Goal: Transaction & Acquisition: Register for event/course

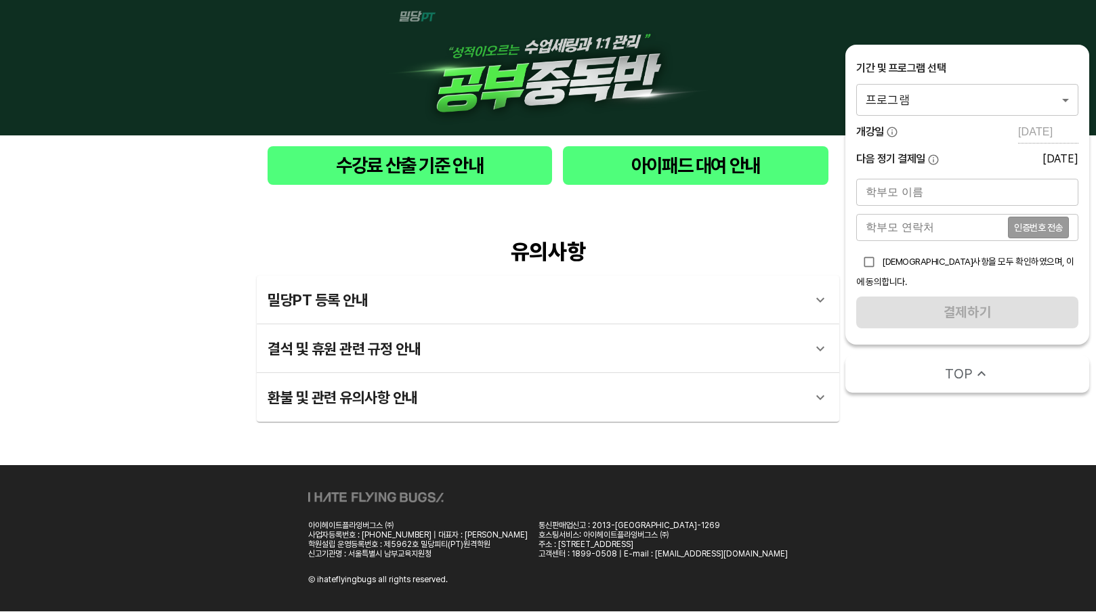
click at [1006, 87] on body "수강료 산출 기준 안내 아이패드 대여 안내 유의사항 밀당PT 등록 안내 1 - 1 . 신규등록 신규등록은 밀당PT 각 과목별 프로그램을 처음 …" at bounding box center [548, 306] width 1096 height 612
click at [967, 98] on li "밀당PT 공부중독반 영어 고등_9시간" at bounding box center [967, 100] width 222 height 24
click at [1039, 99] on body "수강료 산출 기준 안내 아이패드 대여 안내 유의사항 밀당PT 등록 안내 1 - 1 . 신규등록 신규등록은 밀당PT 각 과목별 프로그램을 처음 …" at bounding box center [548, 306] width 1096 height 612
click at [997, 111] on li "밀당PT 공부중독반 영어 고등_9시간" at bounding box center [967, 100] width 222 height 24
drag, startPoint x: 919, startPoint y: 114, endPoint x: 931, endPoint y: 104, distance: 14.9
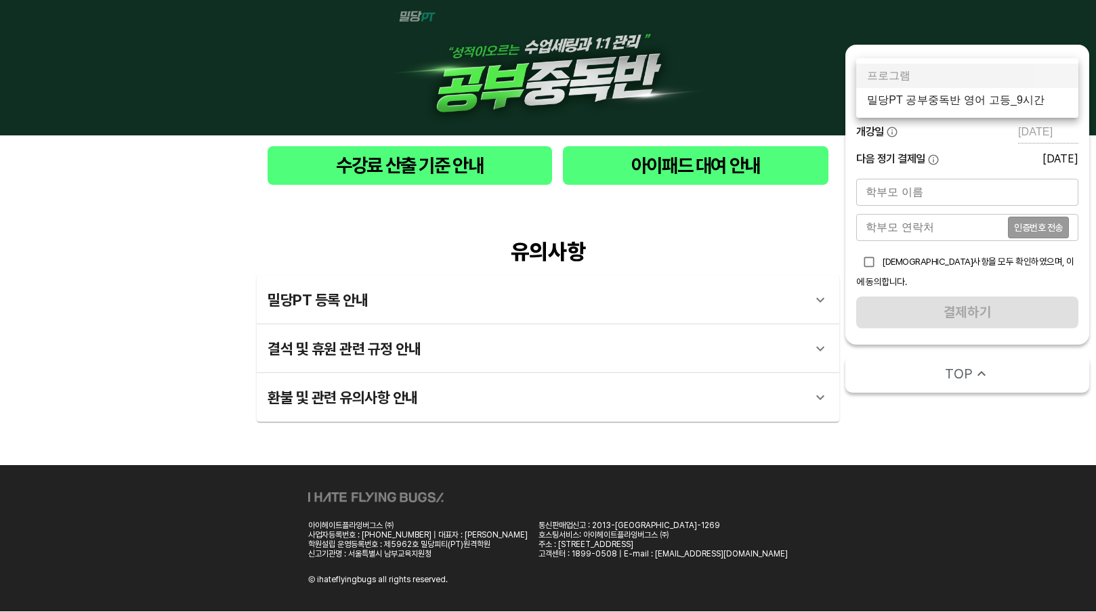
click at [919, 114] on body "수강료 산출 기준 안내 아이패드 대여 안내 유의사항 밀당PT 등록 안내 1 - 1 . 신규등록 신규등록은 밀당PT 각 과목별 프로그램을 처음 …" at bounding box center [548, 306] width 1096 height 612
click at [936, 106] on li "밀당PT 공부중독반 영어 고등_9시간" at bounding box center [967, 100] width 222 height 24
click at [1015, 89] on body "수강료 산출 기준 안내 아이패드 대여 안내 유의사항 밀당PT 등록 안내 1 - 1 . 신규등록 신규등록은 밀당PT 각 과목별 프로그램을 처음 …" at bounding box center [548, 306] width 1096 height 612
click at [961, 103] on li "밀당PT 공부중독반 영어 중등_9시간" at bounding box center [967, 100] width 222 height 24
click at [967, 98] on body "수강료 산출 기준 안내 아이패드 대여 안내 유의사항 밀당PT 등록 안내 1 - 1 . 신규등록 신규등록은 밀당PT 각 과목별 프로그램을 처음 …" at bounding box center [548, 306] width 1096 height 612
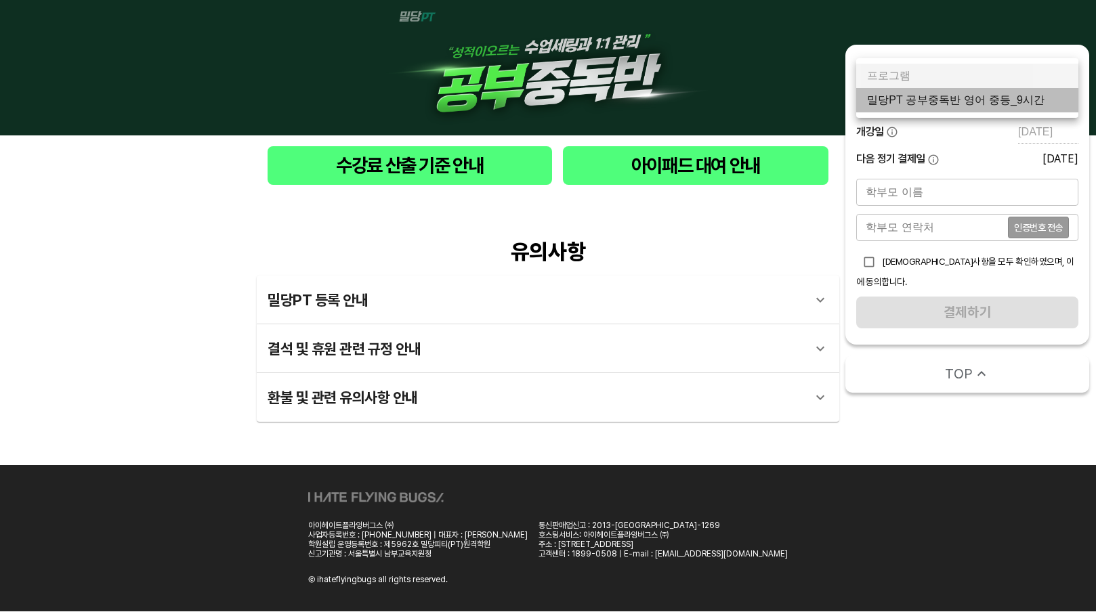
click at [956, 102] on li "밀당PT 공부중독반 영어 중등_9시간" at bounding box center [967, 100] width 222 height 24
